Goal: Information Seeking & Learning: Learn about a topic

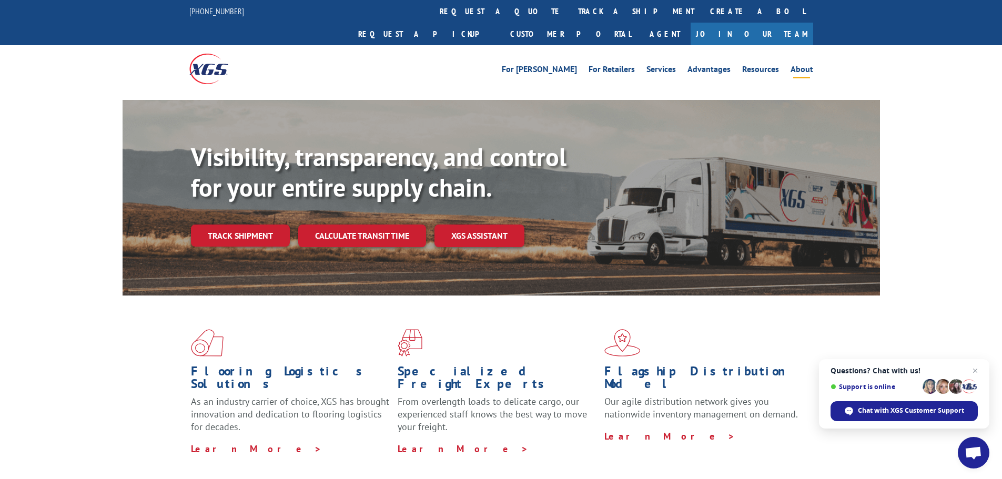
click at [799, 65] on link "About" at bounding box center [802, 71] width 23 height 12
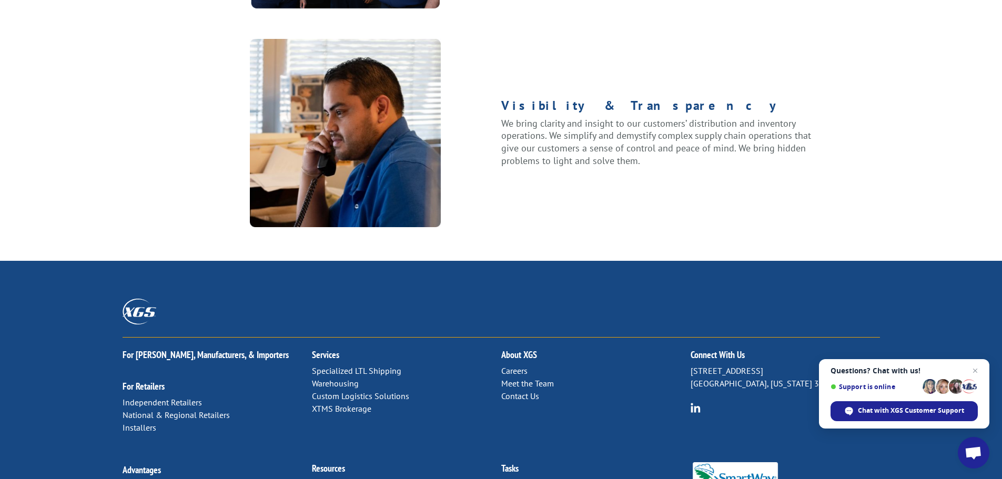
scroll to position [1355, 0]
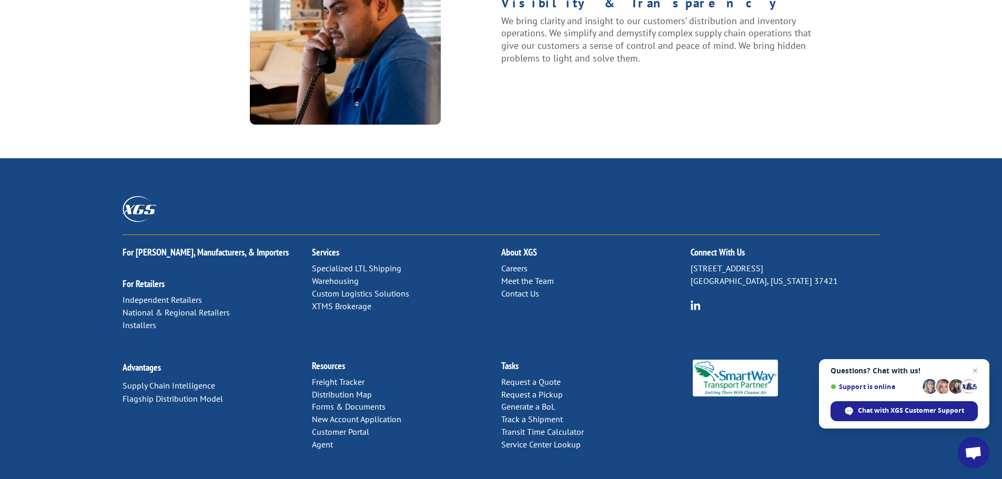
click at [516, 276] on link "Meet the Team" at bounding box center [527, 281] width 53 height 11
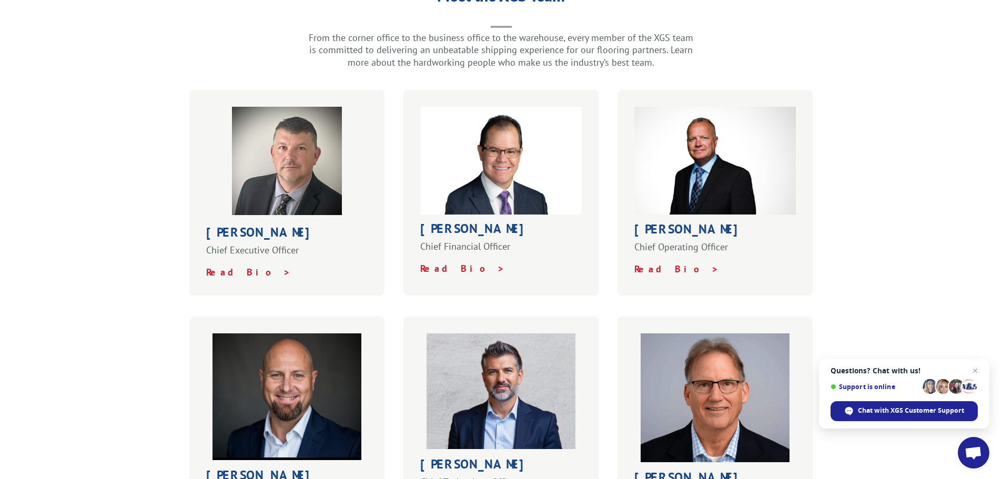
scroll to position [263, 0]
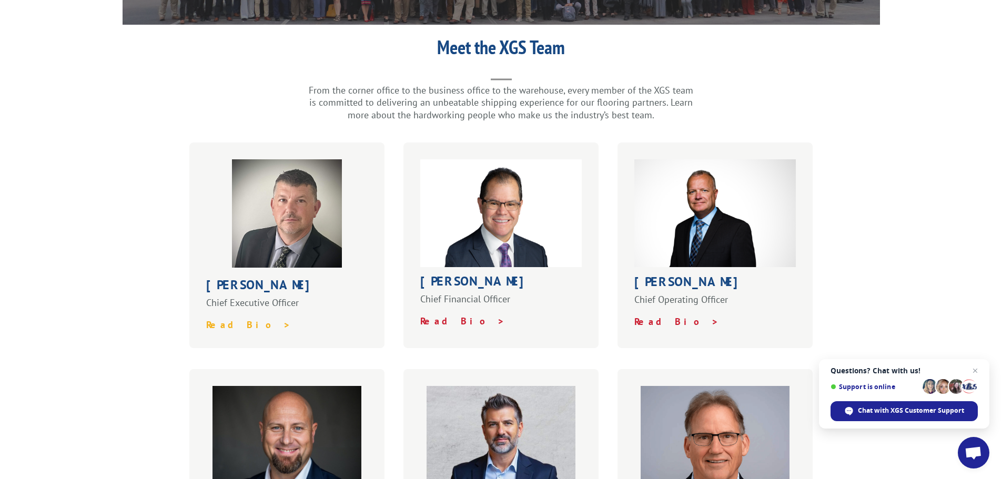
click at [241, 319] on strong "Read Bio >" at bounding box center [248, 325] width 85 height 12
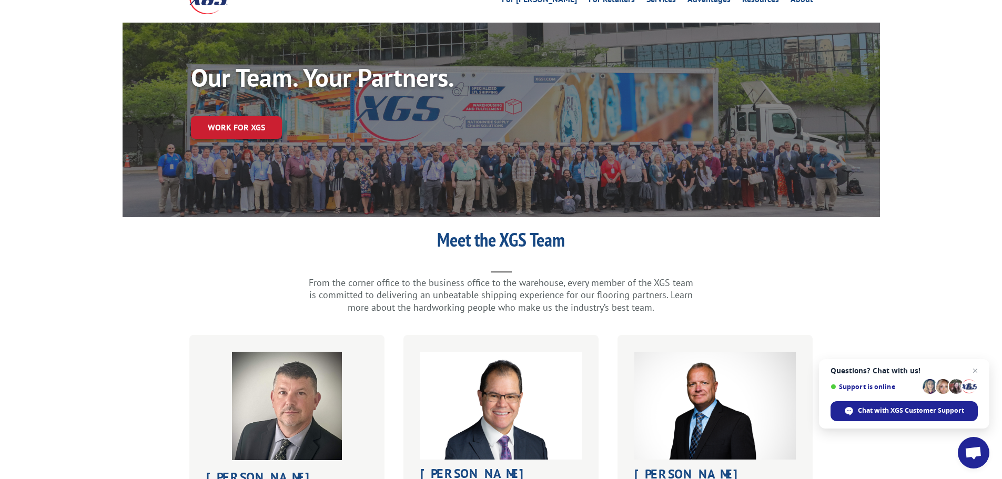
scroll to position [0, 0]
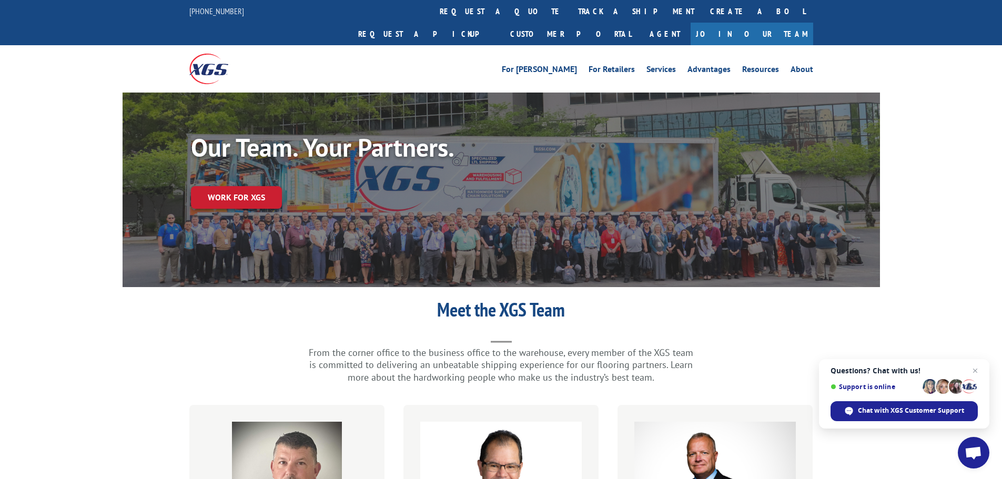
click at [209, 54] on img at bounding box center [208, 69] width 39 height 30
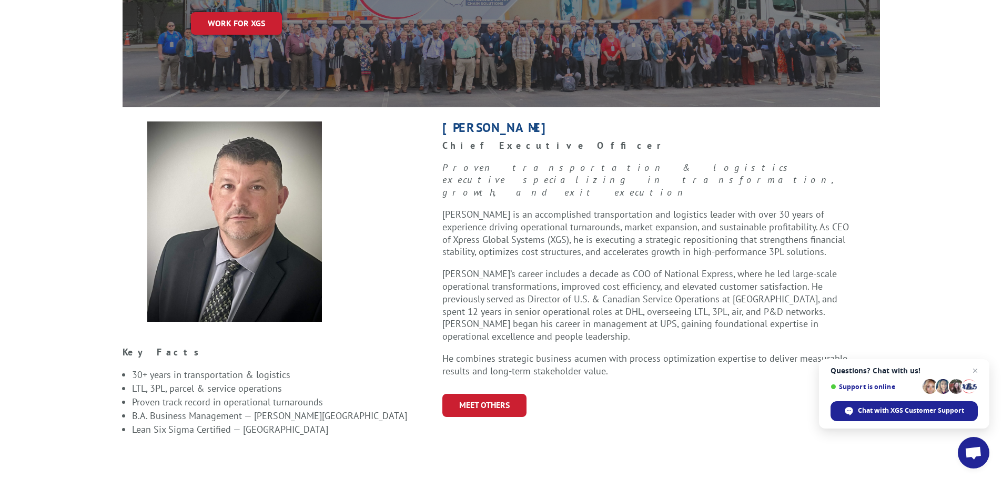
scroll to position [210, 0]
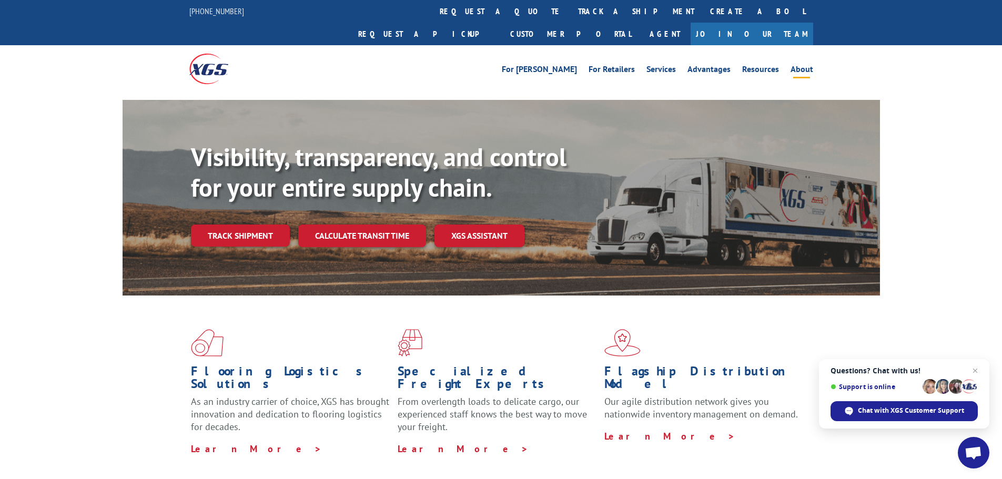
click at [800, 65] on link "About" at bounding box center [802, 71] width 23 height 12
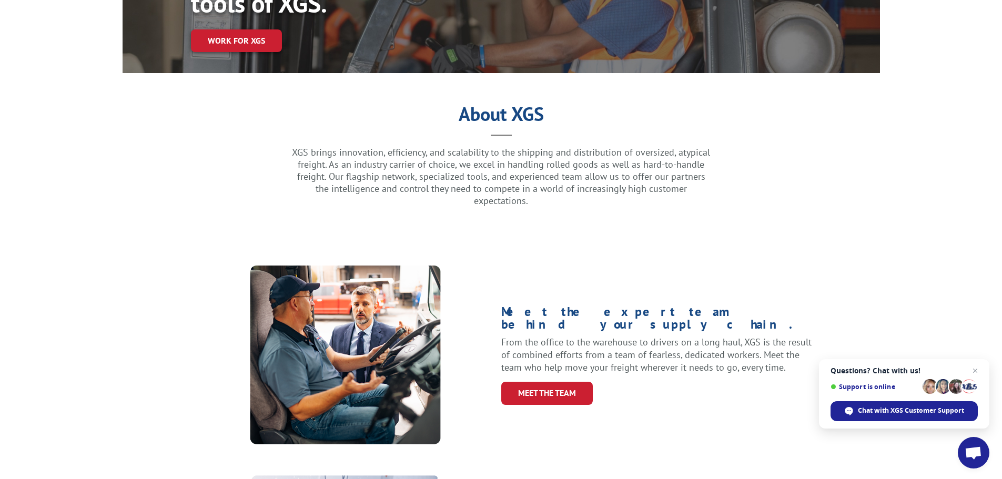
scroll to position [263, 0]
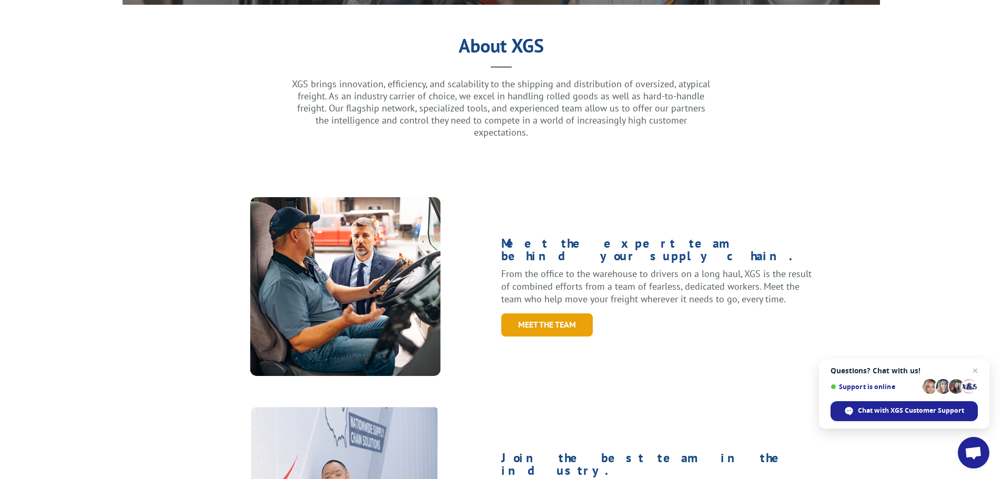
click at [550, 314] on link "Meet the Team" at bounding box center [547, 325] width 92 height 23
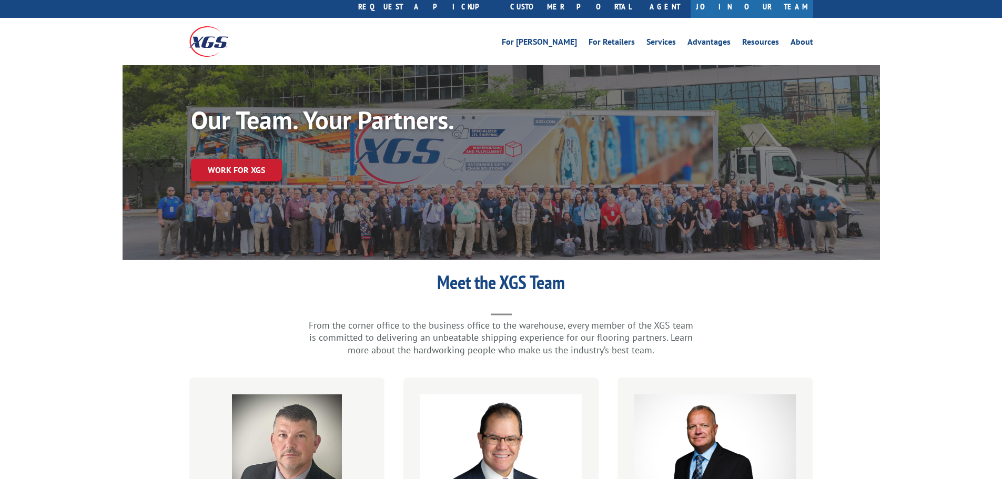
scroll to position [263, 0]
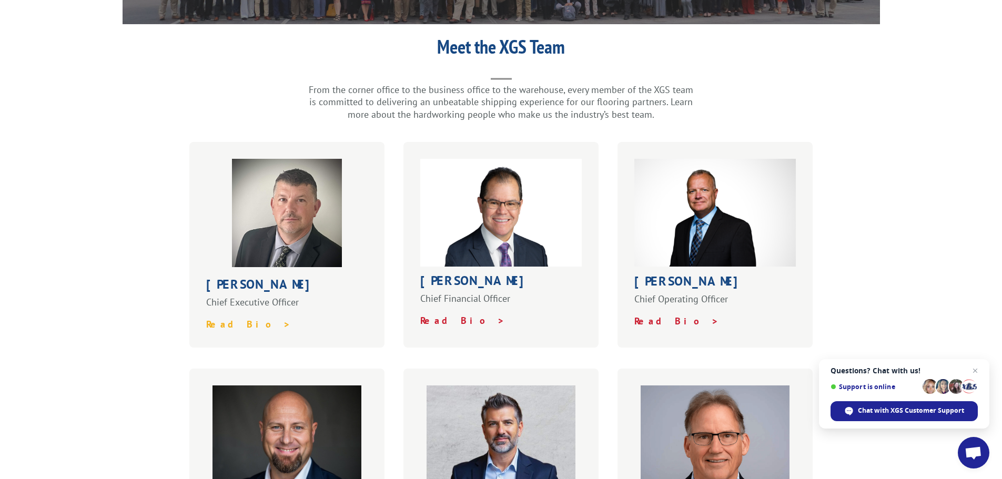
click at [223, 318] on strong "Read Bio >" at bounding box center [248, 324] width 85 height 12
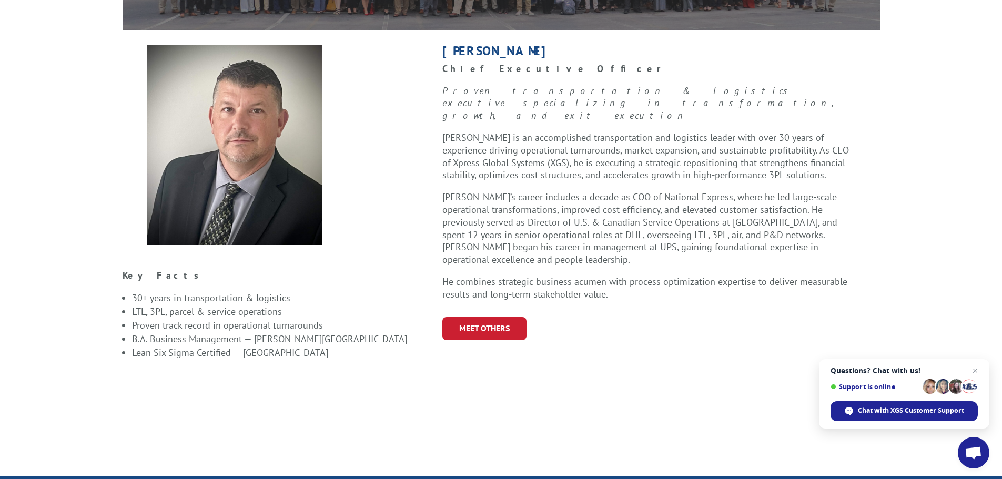
scroll to position [263, 0]
